Goal: Task Accomplishment & Management: Manage account settings

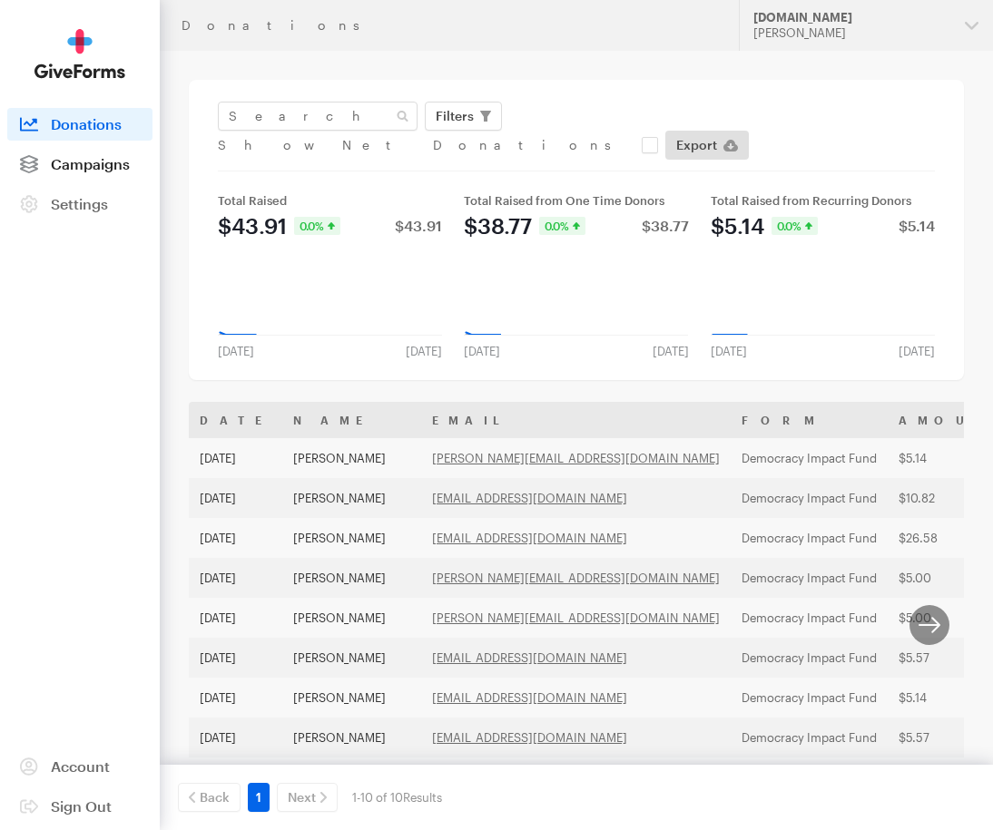
click at [82, 165] on span "Campaigns" at bounding box center [90, 163] width 79 height 17
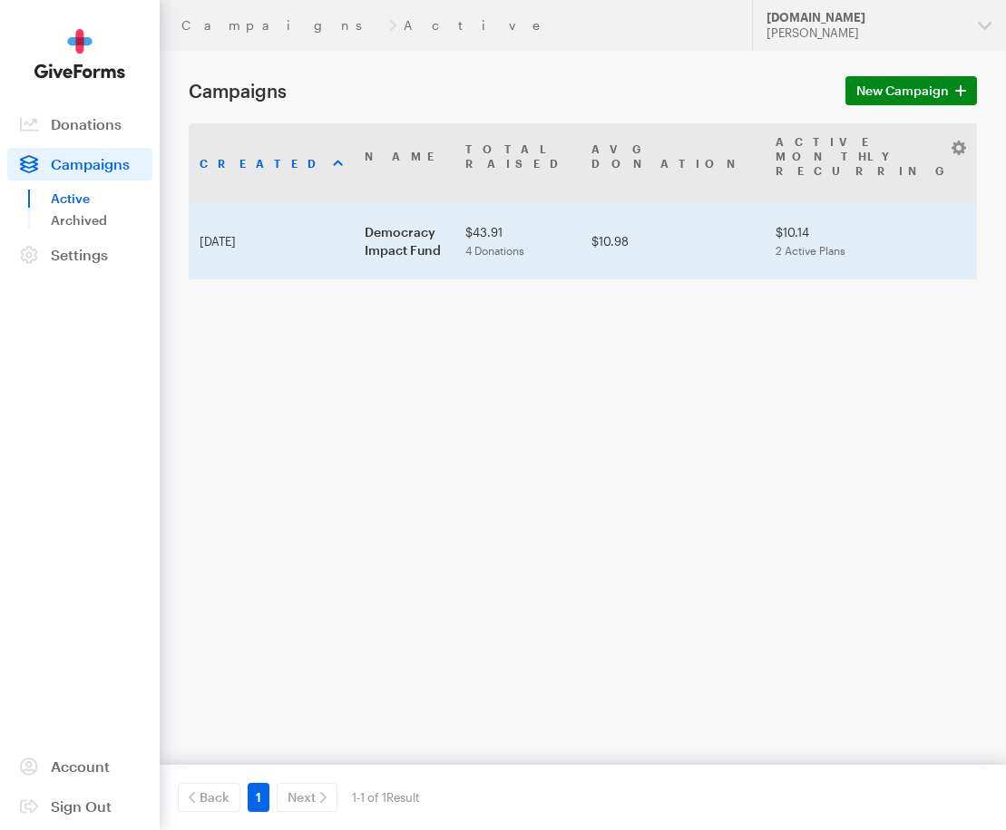
click at [354, 236] on td "Democracy Impact Fund" at bounding box center [404, 241] width 101 height 76
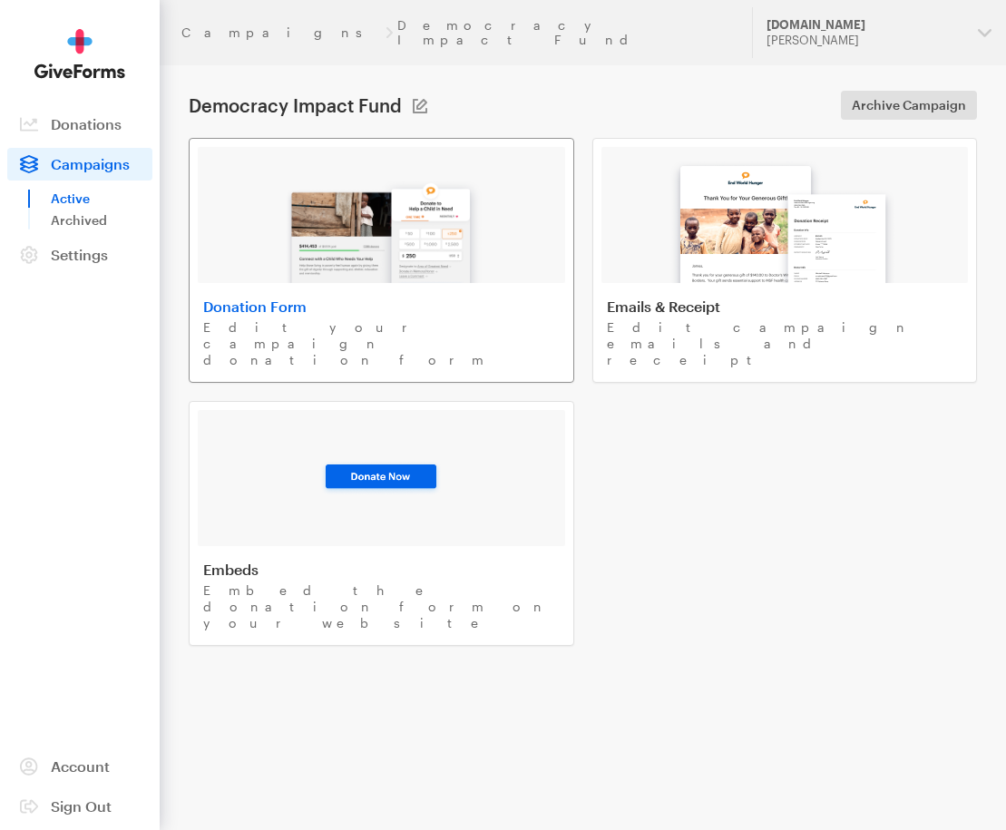
click at [427, 184] on img at bounding box center [382, 225] width 212 height 116
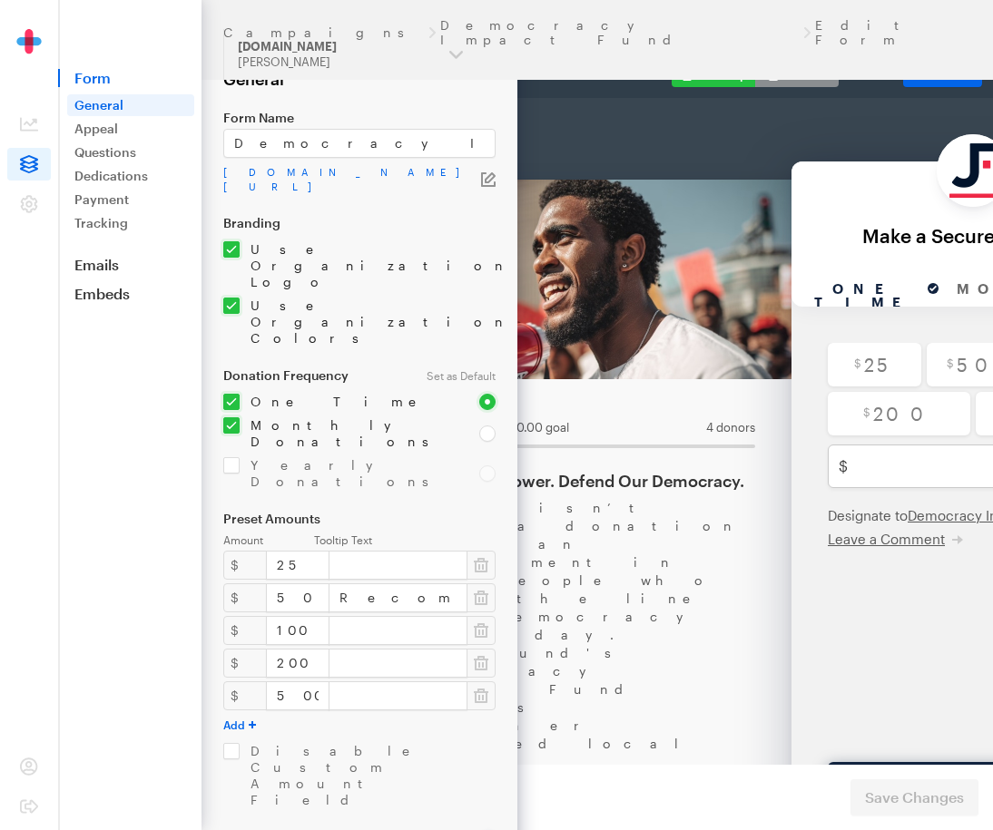
scroll to position [162, 0]
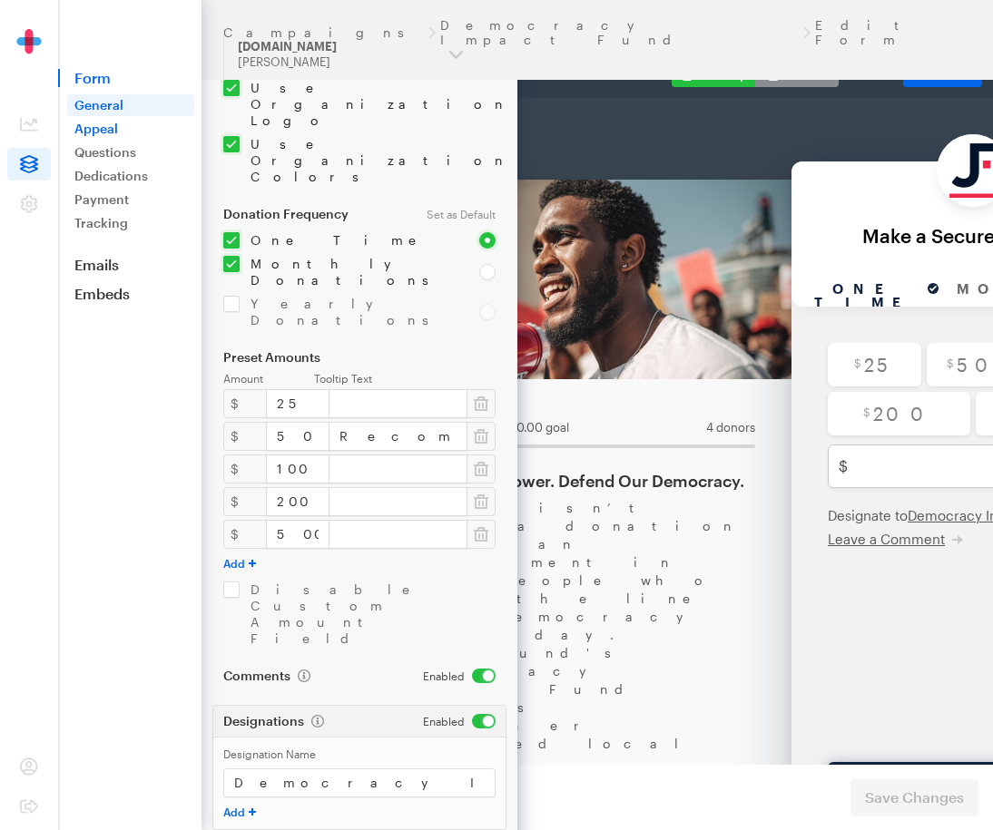
click at [114, 133] on link "Appeal" at bounding box center [130, 129] width 127 height 22
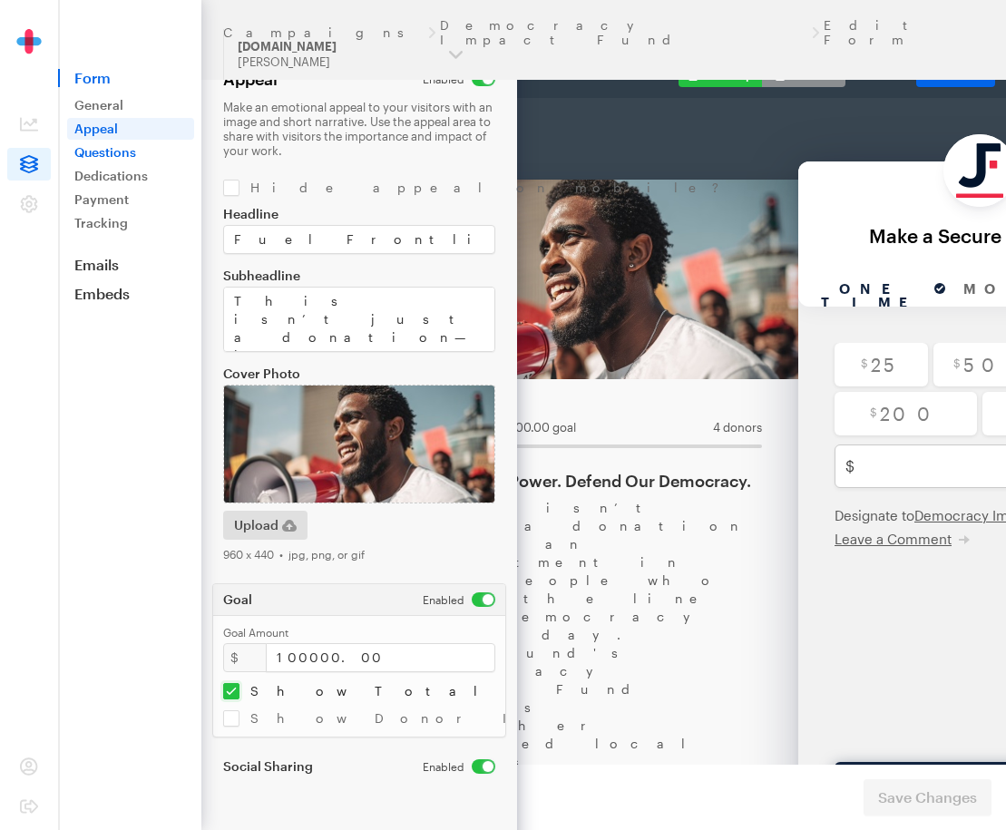
click at [104, 156] on link "Questions" at bounding box center [130, 153] width 127 height 22
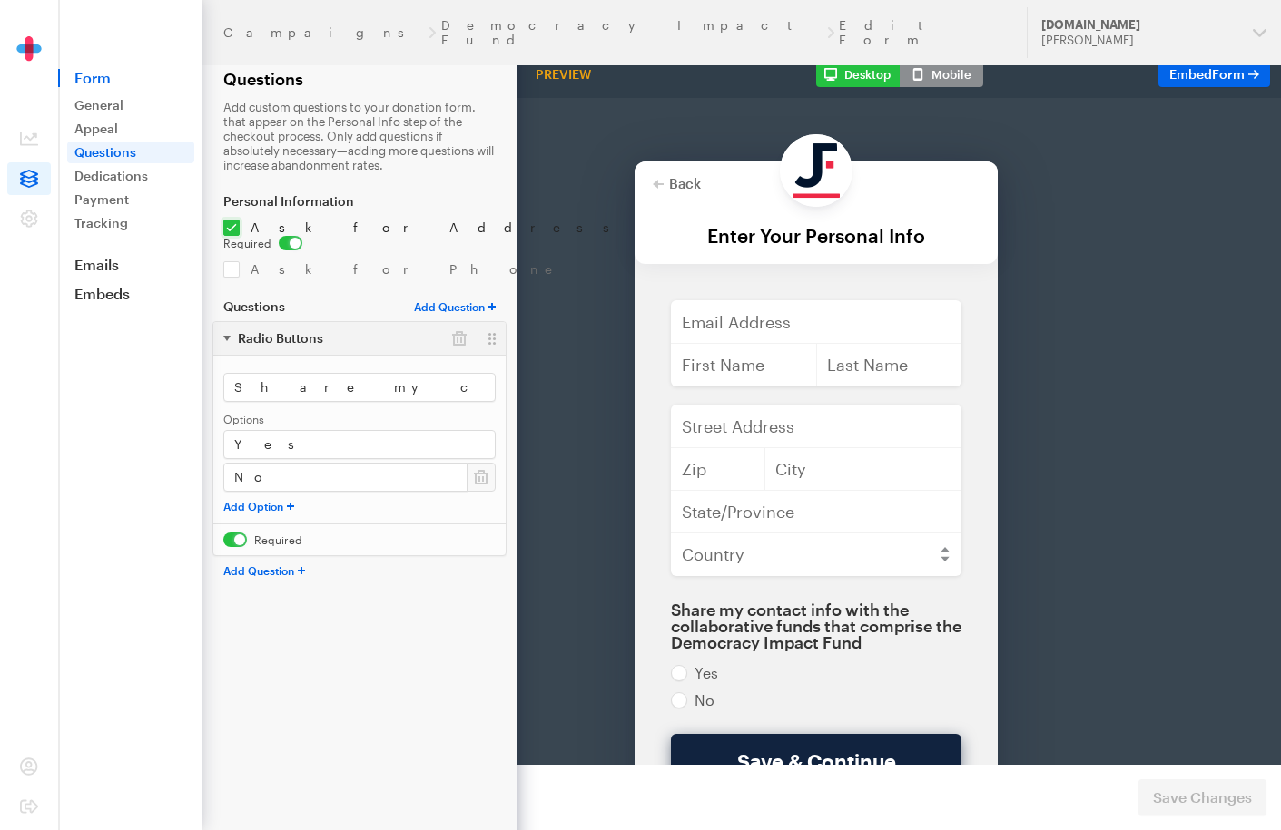
scroll to position [153, 0]
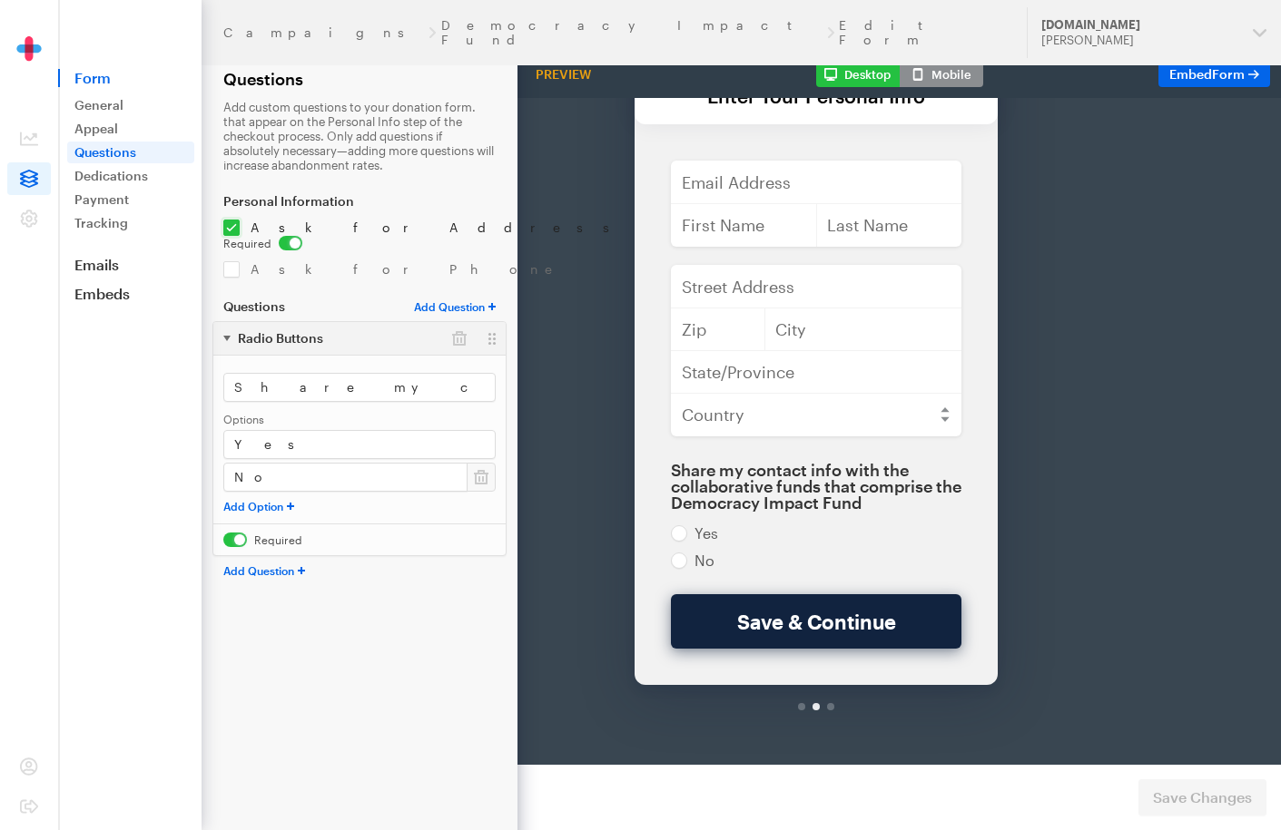
click at [827, 656] on div at bounding box center [830, 659] width 7 height 7
drag, startPoint x: 823, startPoint y: 640, endPoint x: 836, endPoint y: 676, distance: 38.5
click at [823, 641] on div at bounding box center [815, 660] width 363 height 44
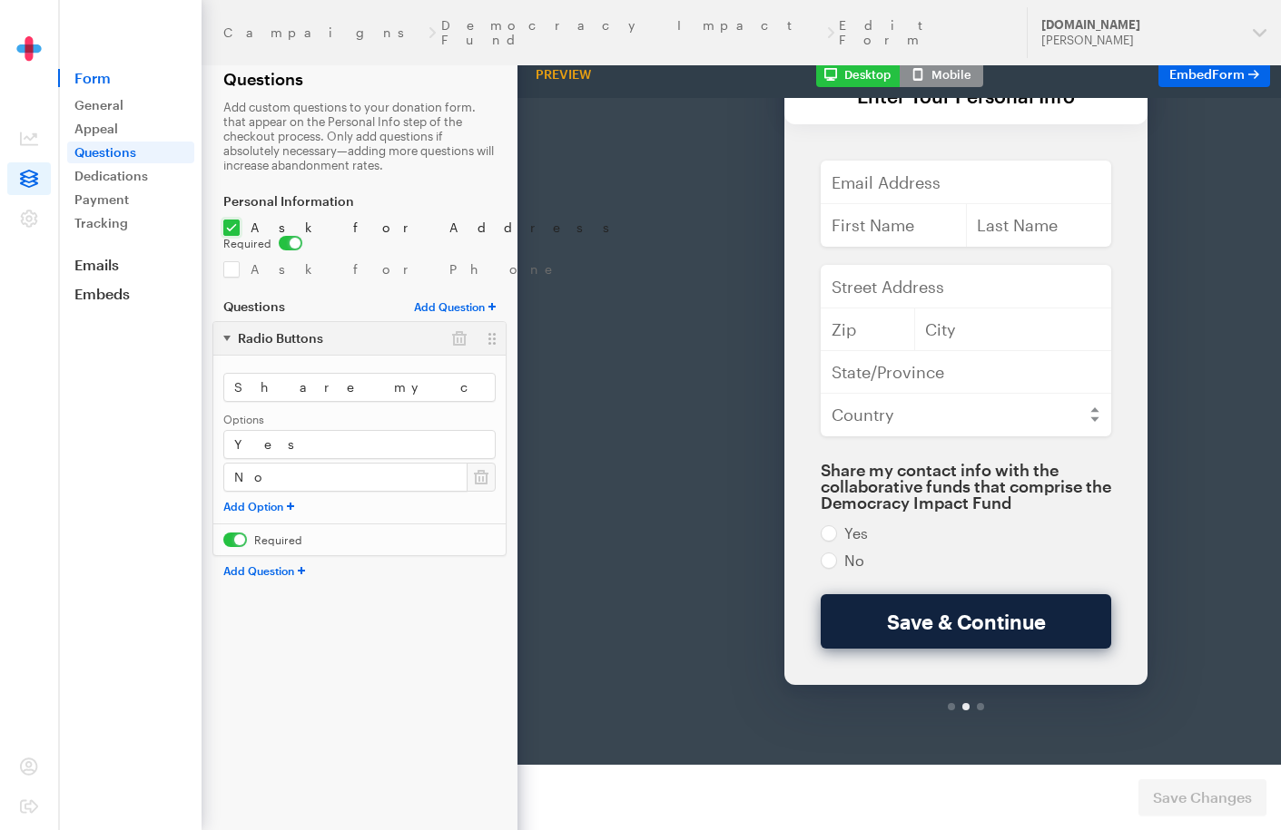
scroll to position [0, 166]
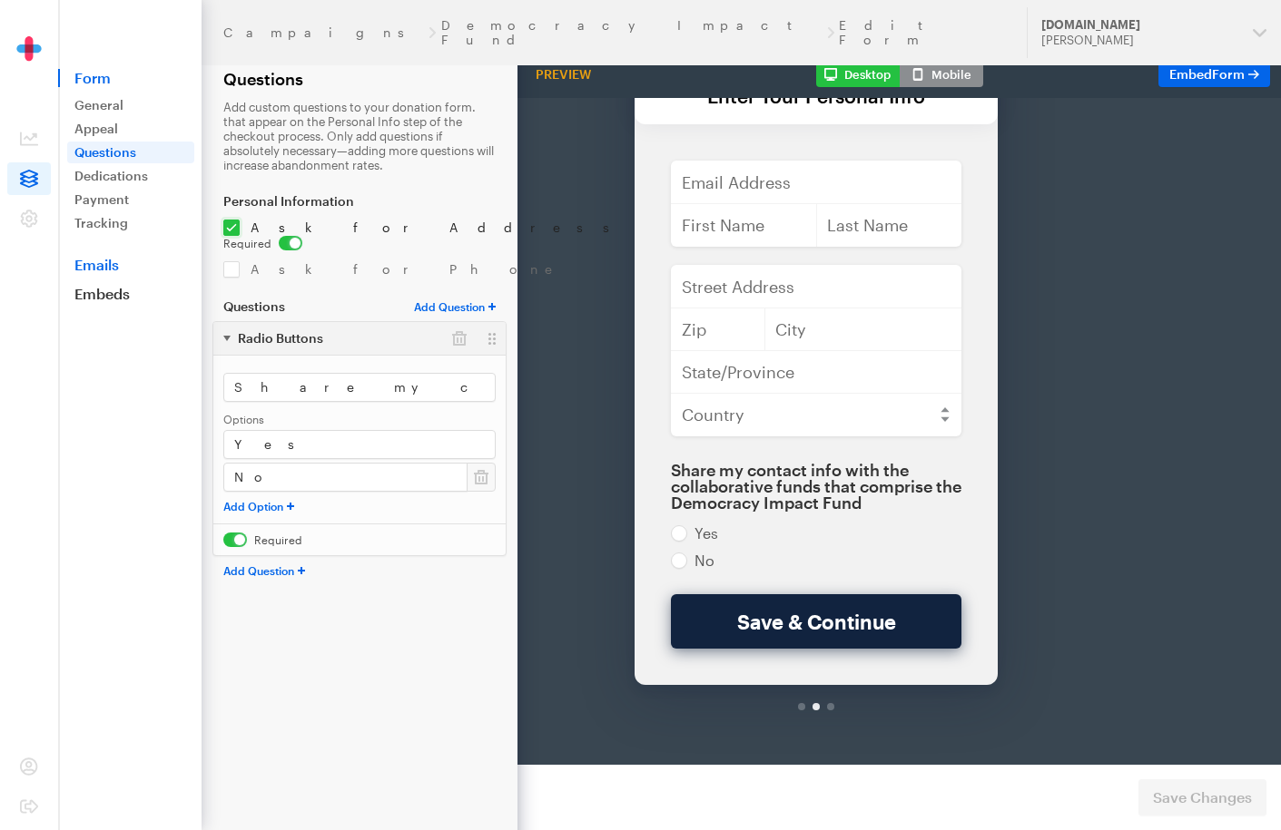
click at [107, 264] on link "Emails" at bounding box center [129, 265] width 143 height 18
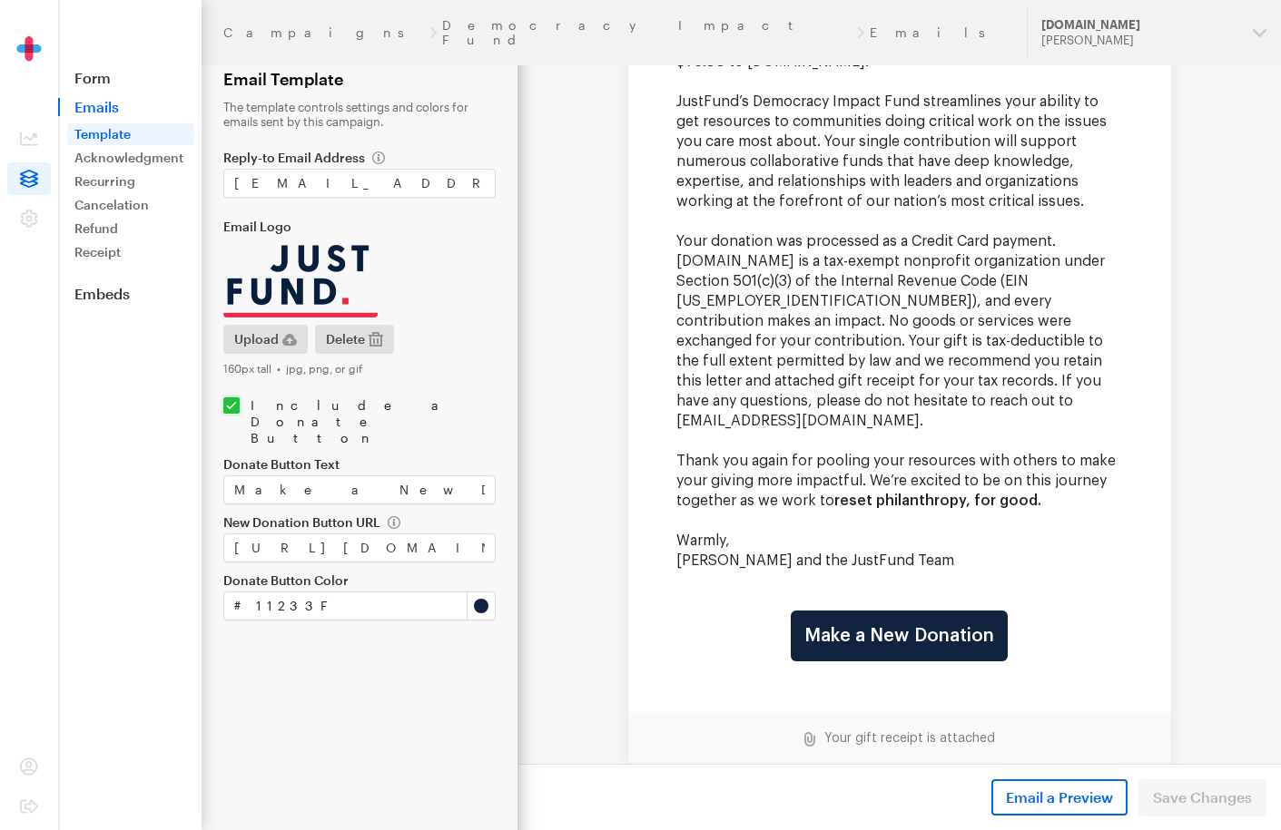
scroll to position [211, 0]
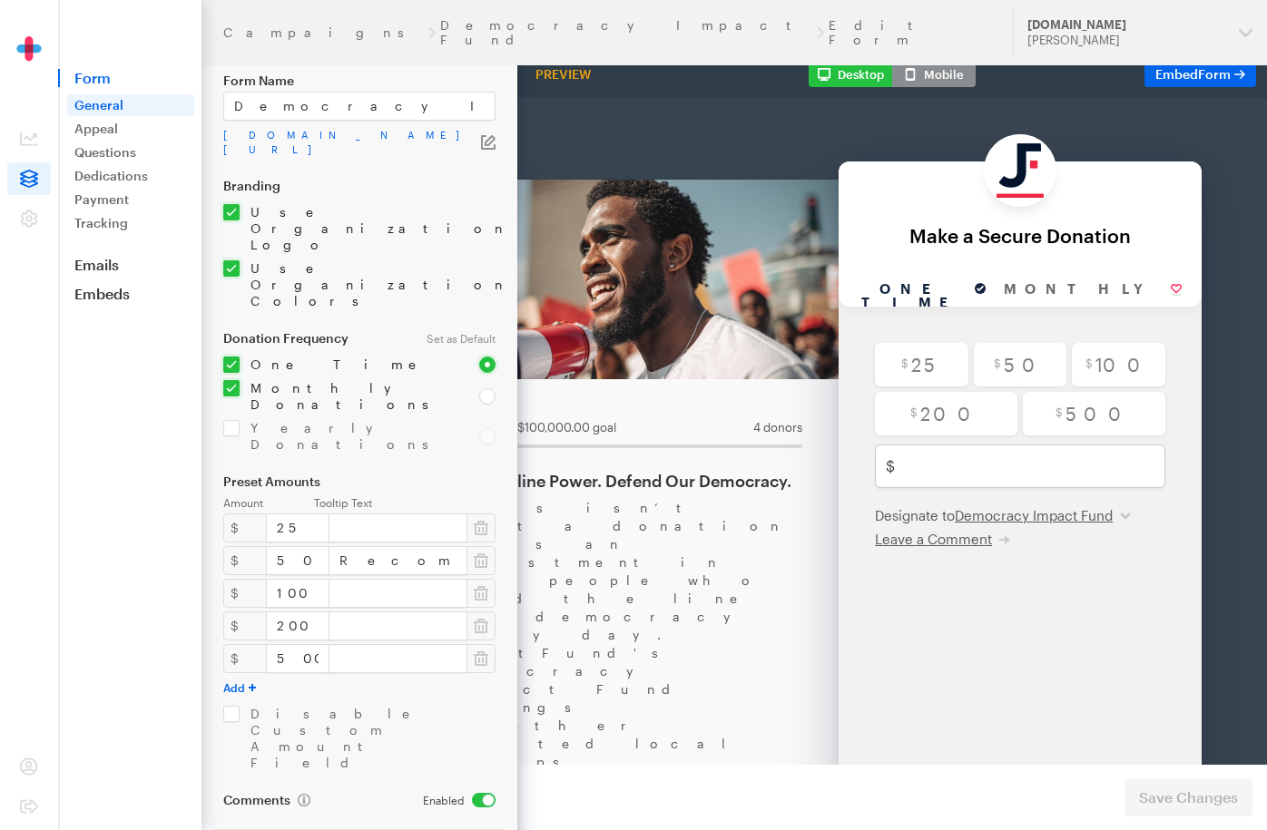
scroll to position [162, 0]
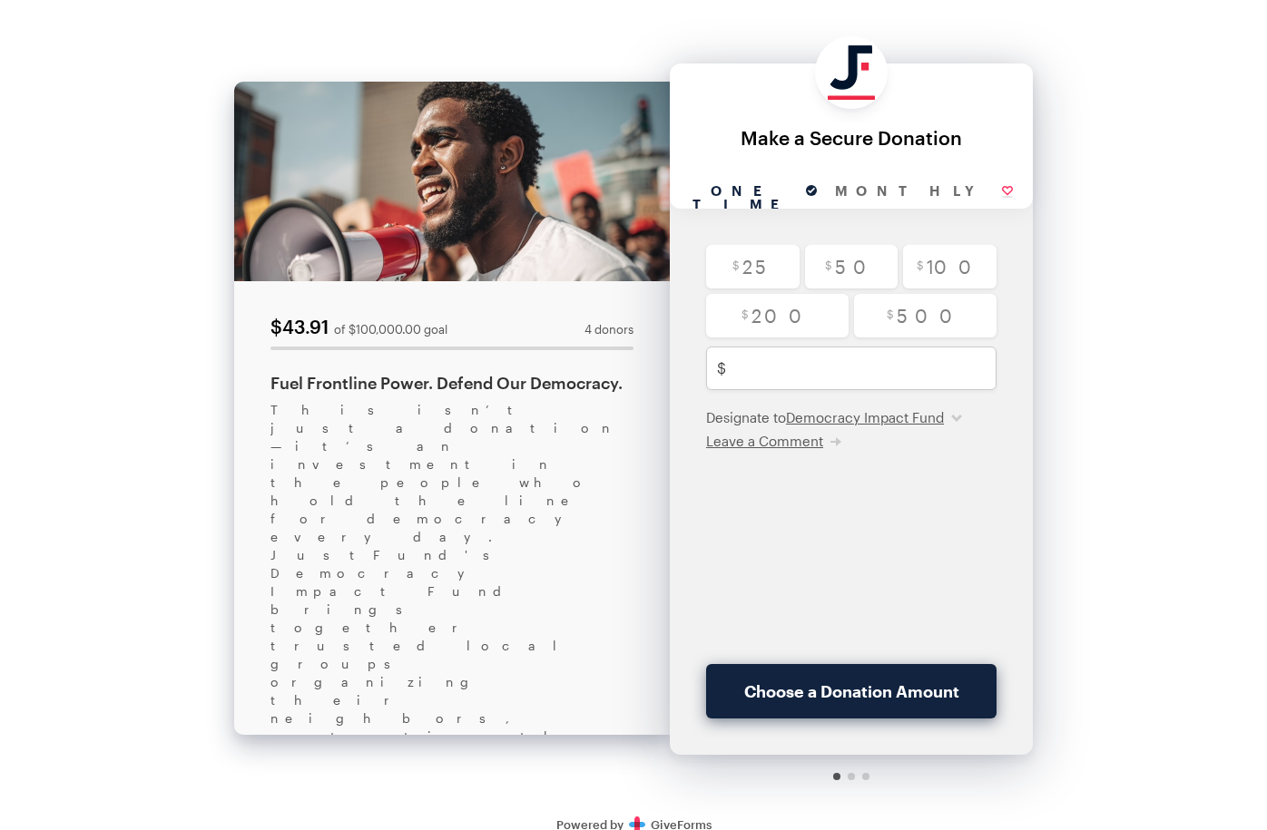
scroll to position [21, 0]
